Goal: Task Accomplishment & Management: Manage account settings

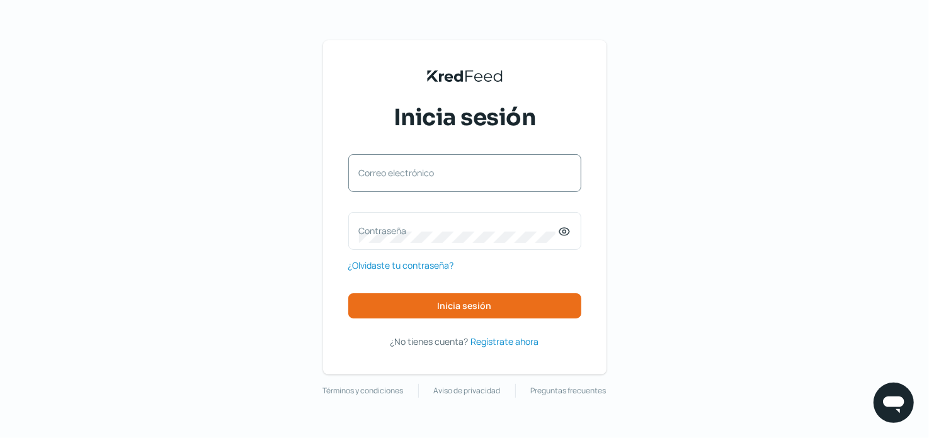
click at [444, 170] on label "Correo electrónico" at bounding box center [458, 173] width 199 height 12
click at [444, 174] on input "Correo electrónico" at bounding box center [465, 179] width 212 height 11
click at [444, 170] on div "Correo electrónico" at bounding box center [464, 173] width 233 height 38
click at [444, 170] on label "Correo electrónico" at bounding box center [458, 173] width 199 height 12
click at [444, 174] on input "Correo electrónico" at bounding box center [465, 179] width 212 height 11
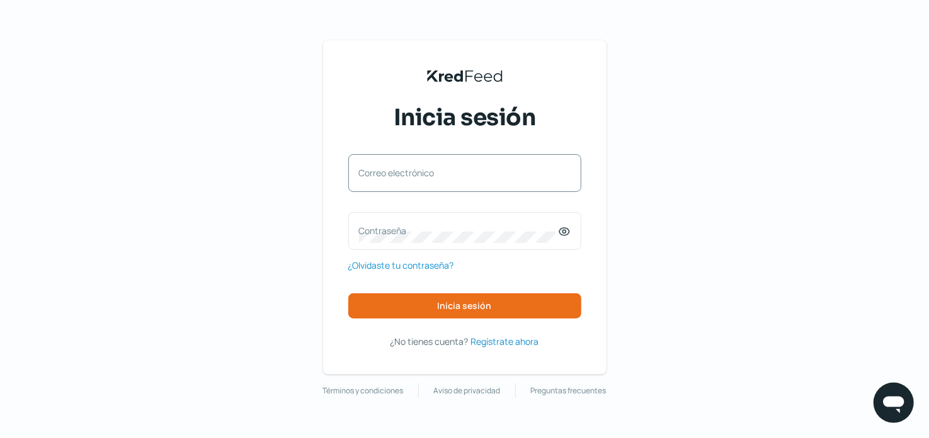
click at [398, 171] on label "Correo electrónico" at bounding box center [458, 173] width 199 height 12
click at [398, 174] on input "Correo electrónico" at bounding box center [465, 179] width 212 height 11
click at [398, 171] on div "Correo electrónico" at bounding box center [464, 173] width 233 height 38
click at [398, 171] on label "Correo electrónico" at bounding box center [458, 173] width 199 height 12
click at [398, 174] on input "Correo electrónico" at bounding box center [465, 179] width 212 height 11
